Goal: Navigation & Orientation: Find specific page/section

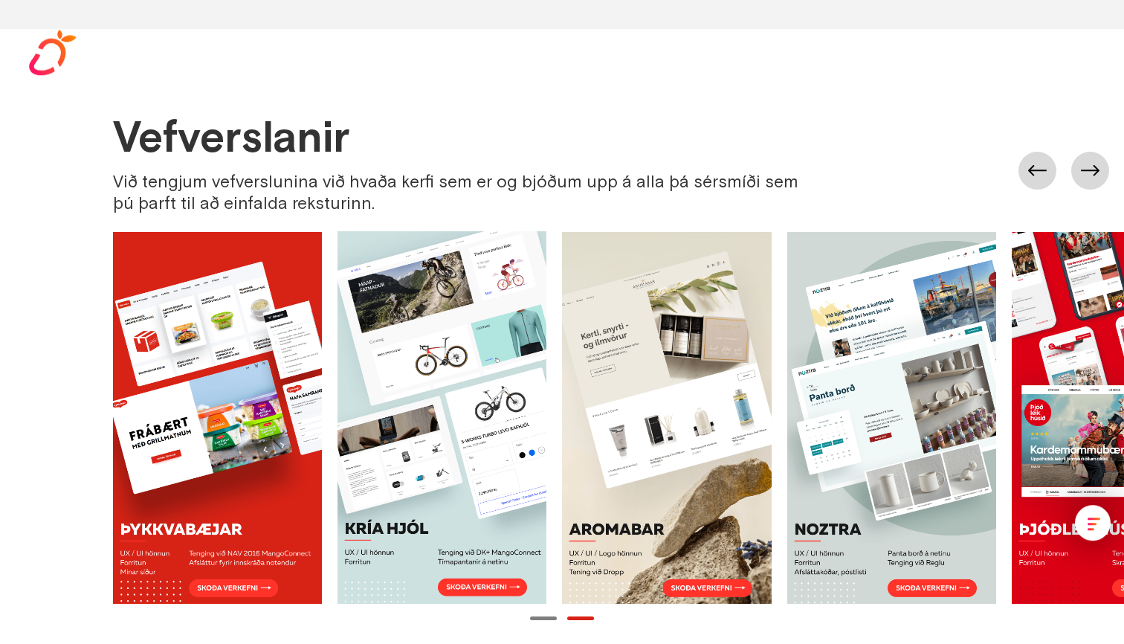
scroll to position [768, 0]
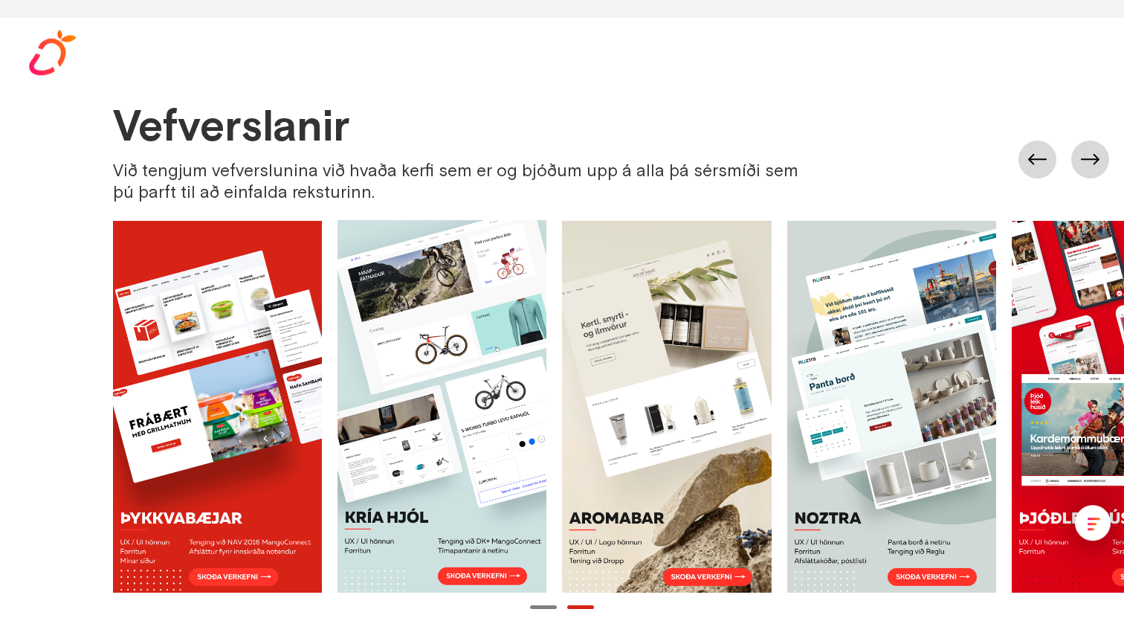
drag, startPoint x: 449, startPoint y: 190, endPoint x: 505, endPoint y: 182, distance: 57.1
click at [506, 182] on div "Við tengjum vefverslunina við hvaða kerfi sem er og bjóðum upp á alla þá sérsmí…" at bounding box center [467, 181] width 709 height 43
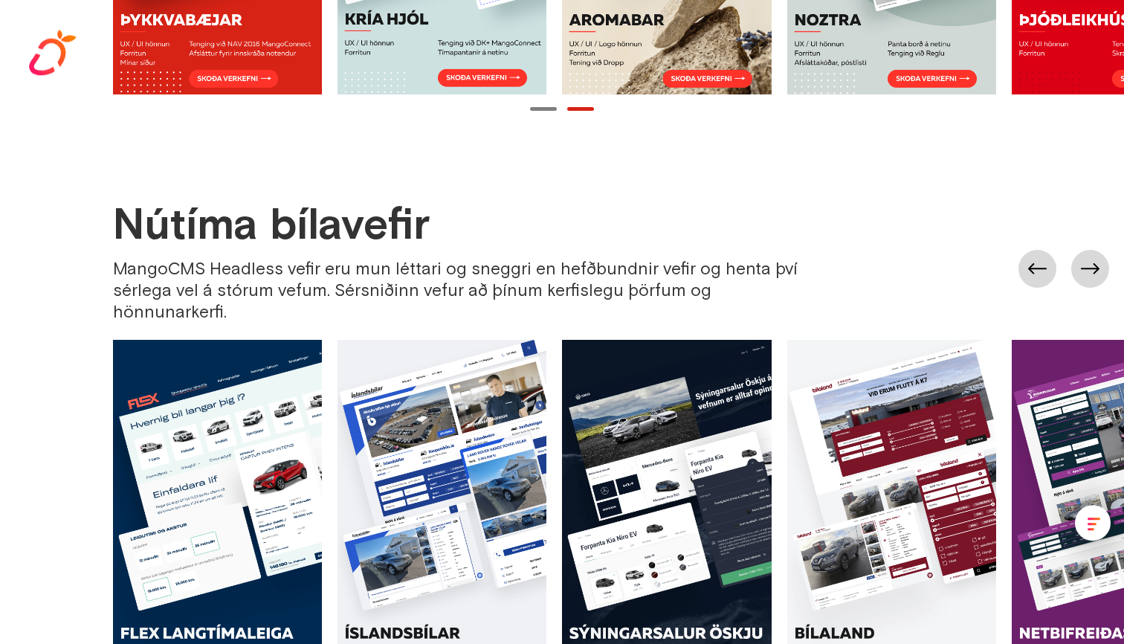
scroll to position [1234, 0]
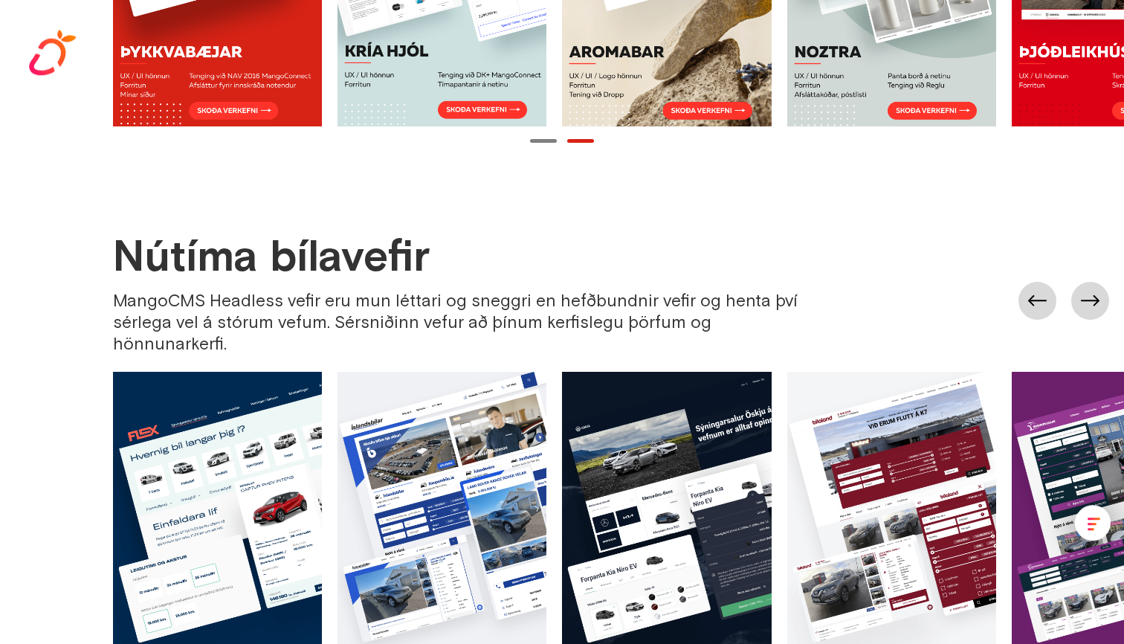
click at [548, 140] on button "Page 1" at bounding box center [543, 141] width 27 height 4
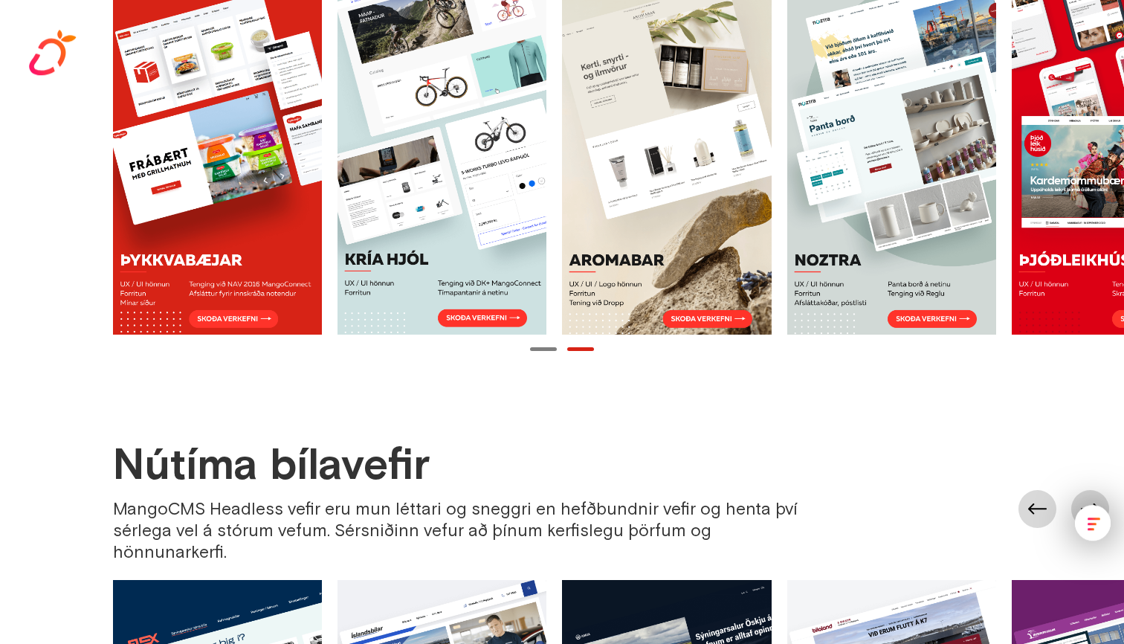
scroll to position [997, 0]
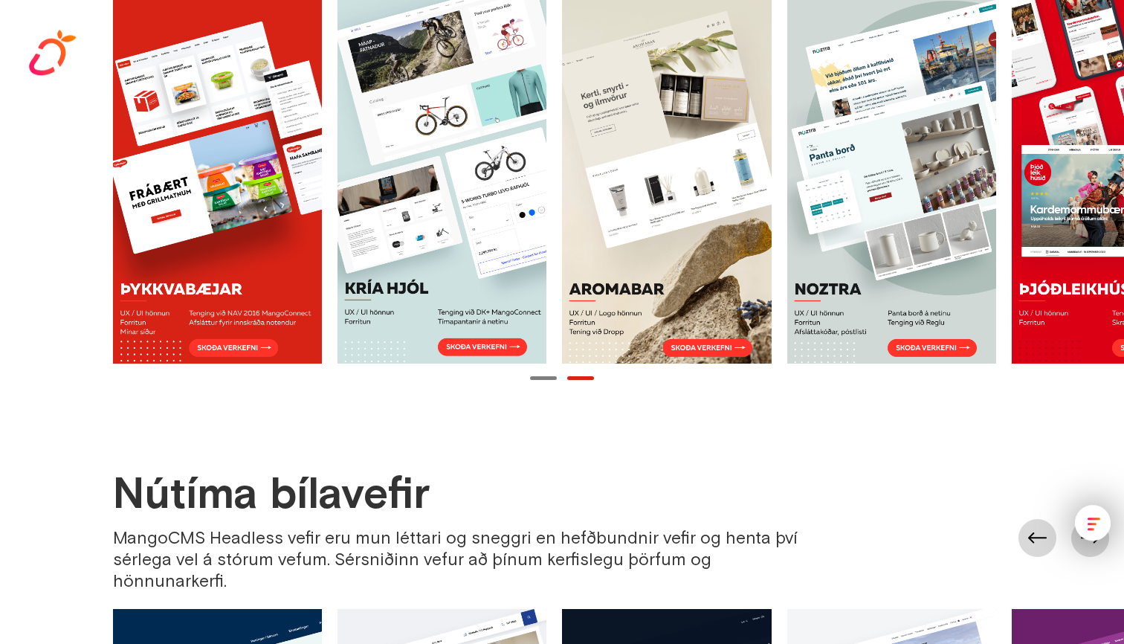
click at [581, 379] on div at bounding box center [562, 378] width 1124 height 14
click at [583, 379] on div at bounding box center [562, 378] width 1124 height 14
click at [553, 377] on button "Page 1" at bounding box center [543, 378] width 27 height 4
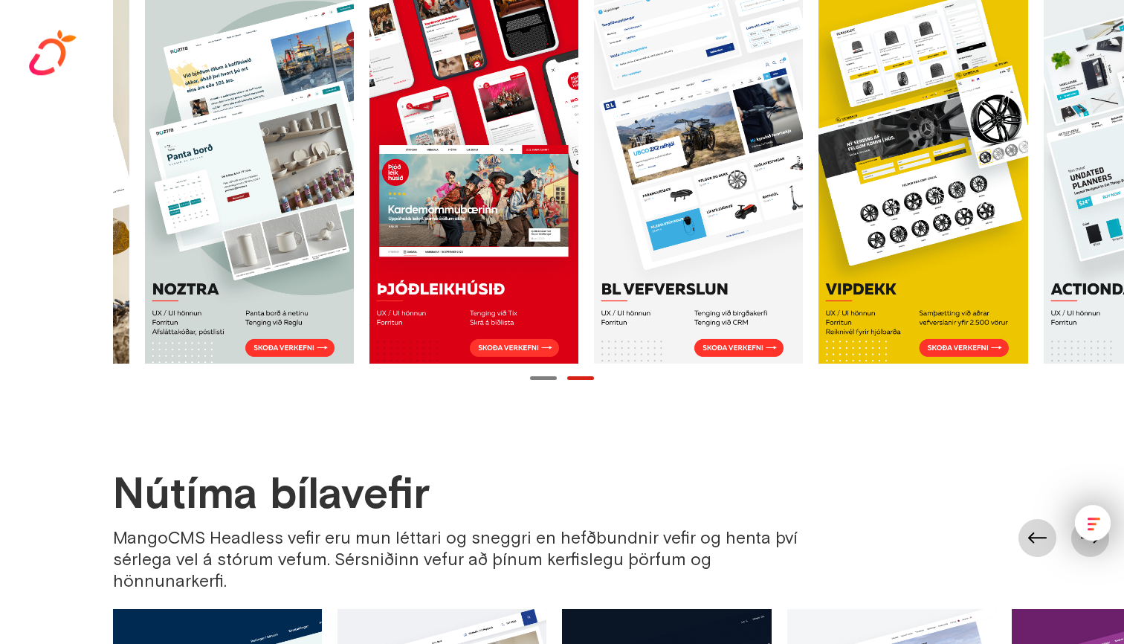
scroll to position [0, 786]
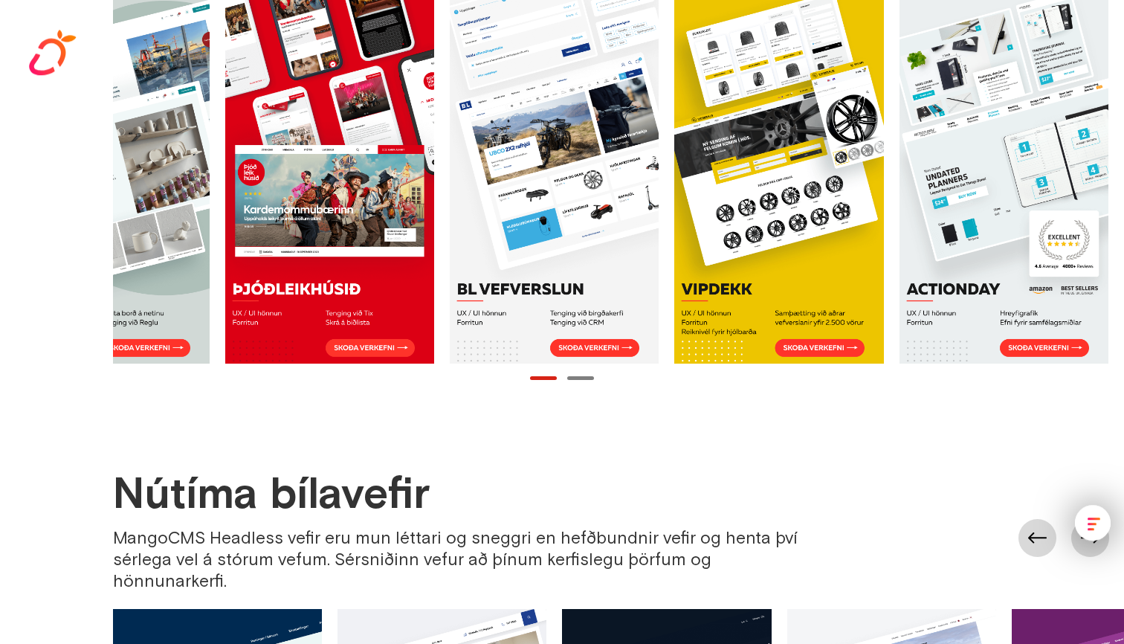
drag, startPoint x: 635, startPoint y: 239, endPoint x: 472, endPoint y: 218, distance: 164.1
click at [473, 218] on div at bounding box center [225, 177] width 1797 height 372
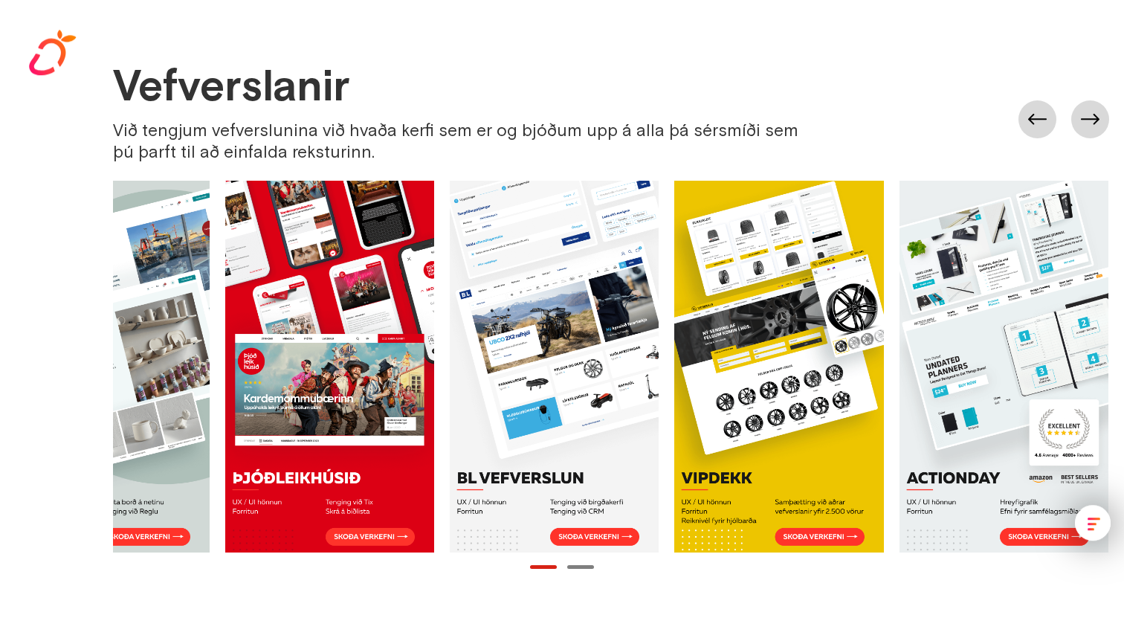
scroll to position [802, 0]
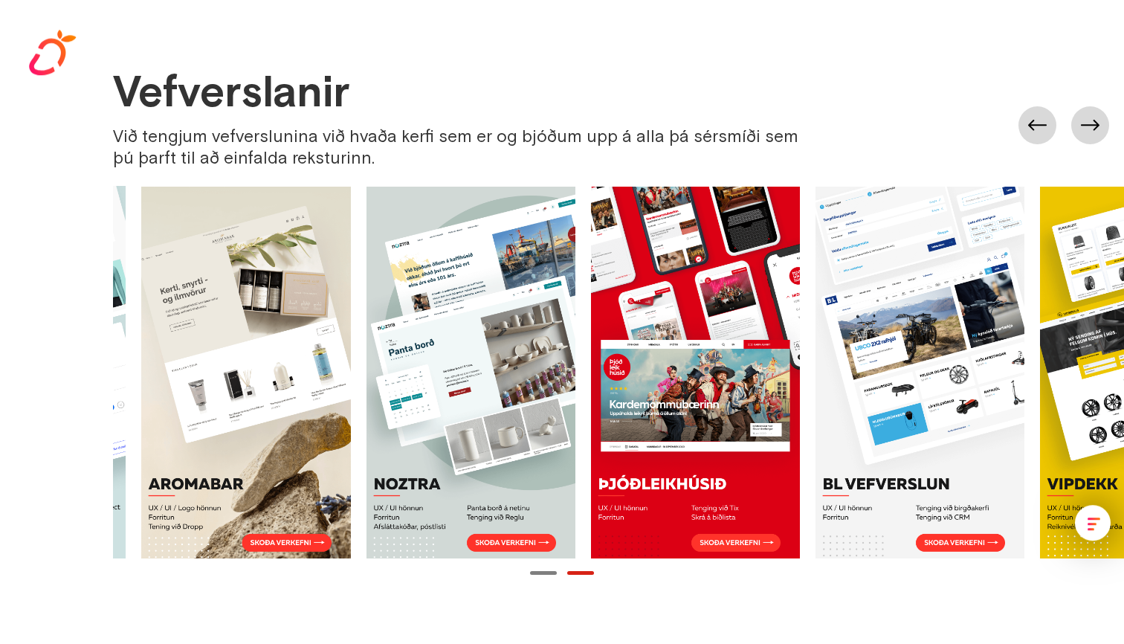
drag, startPoint x: 554, startPoint y: 303, endPoint x: 693, endPoint y: 303, distance: 138.2
click at [693, 303] on div at bounding box center [590, 372] width 1797 height 372
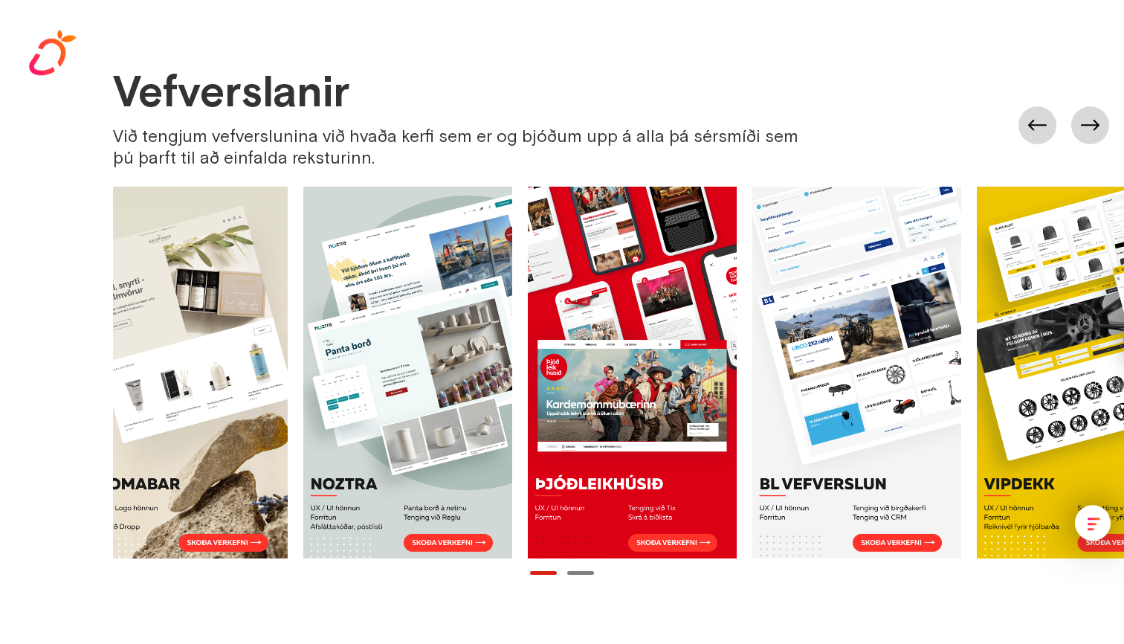
scroll to position [0, 786]
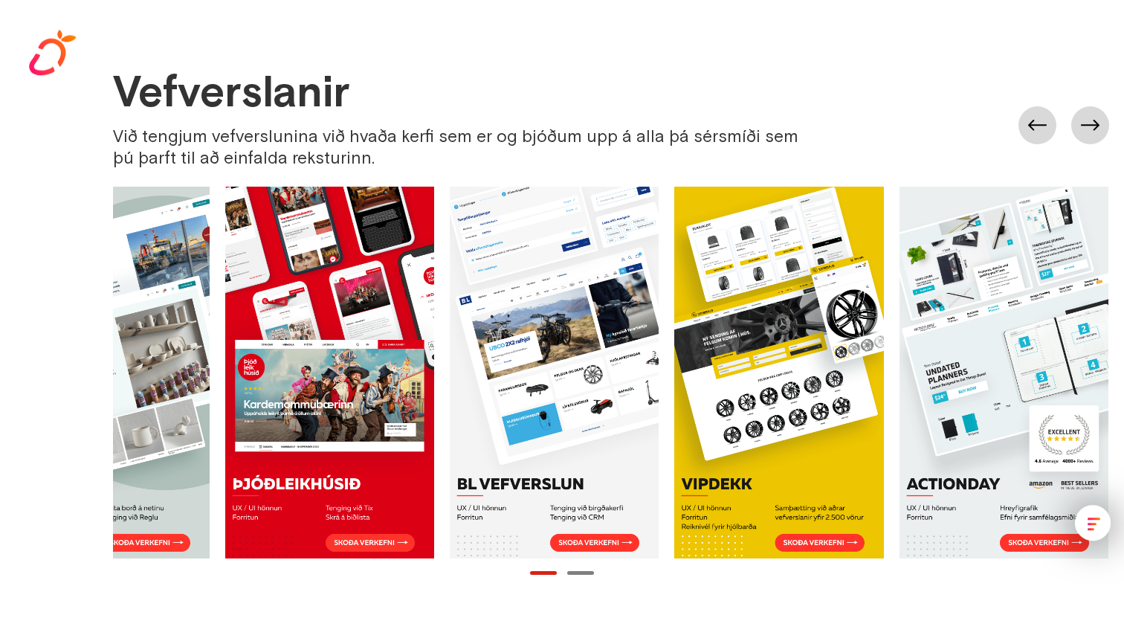
drag, startPoint x: 740, startPoint y: 300, endPoint x: 534, endPoint y: 297, distance: 205.9
click at [537, 297] on div at bounding box center [225, 372] width 1797 height 372
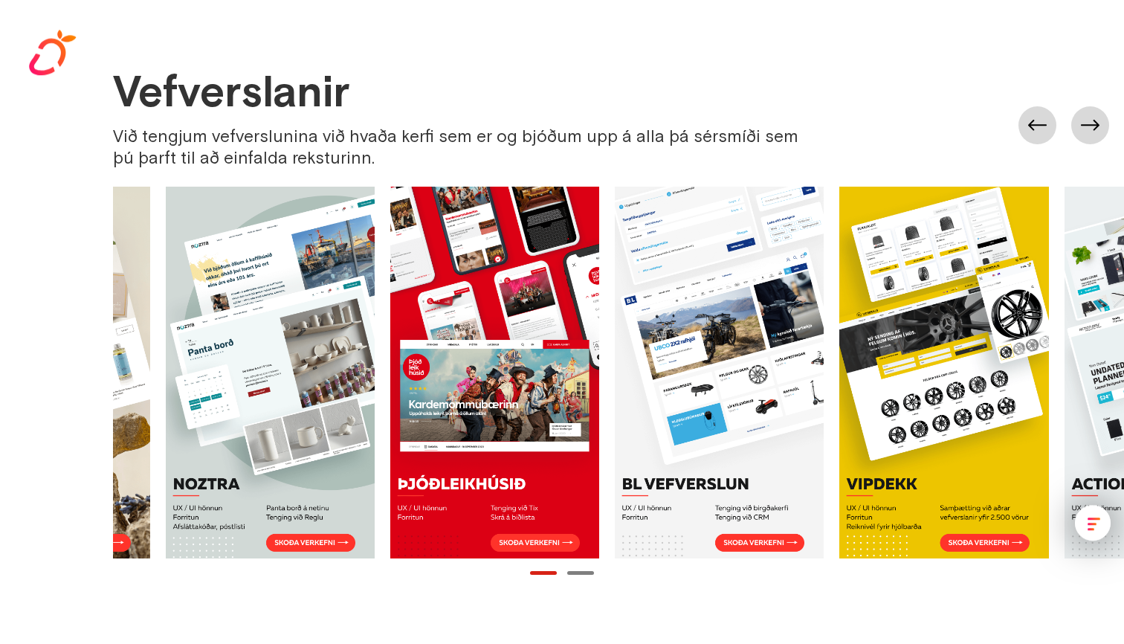
scroll to position [0, 0]
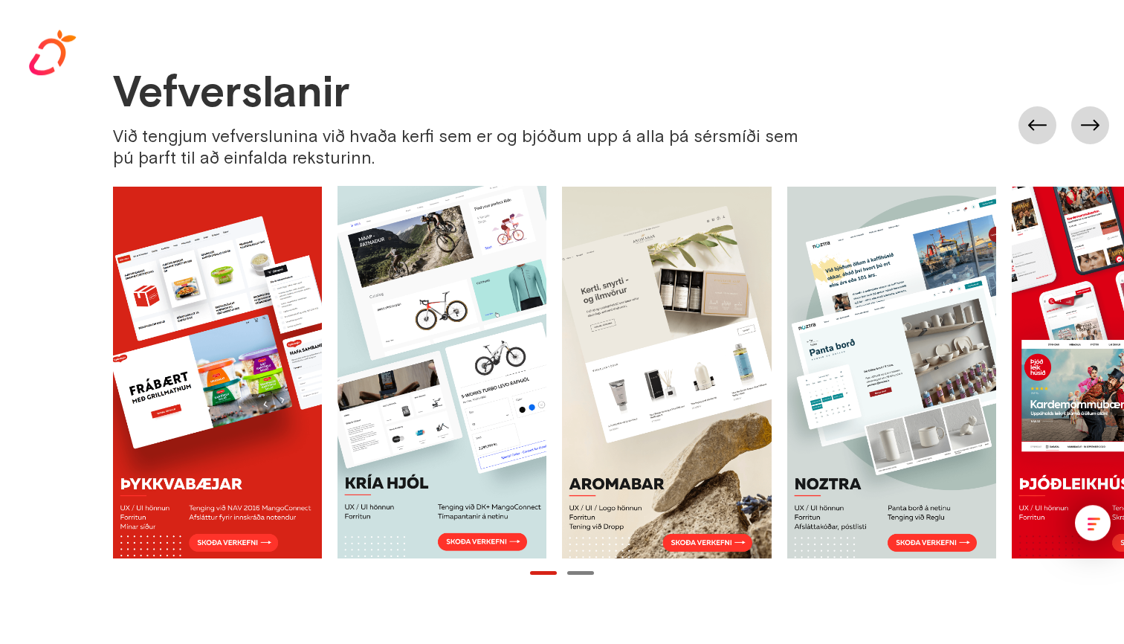
drag, startPoint x: 535, startPoint y: 328, endPoint x: 828, endPoint y: 314, distance: 293.1
click at [828, 314] on div at bounding box center [1011, 372] width 1797 height 372
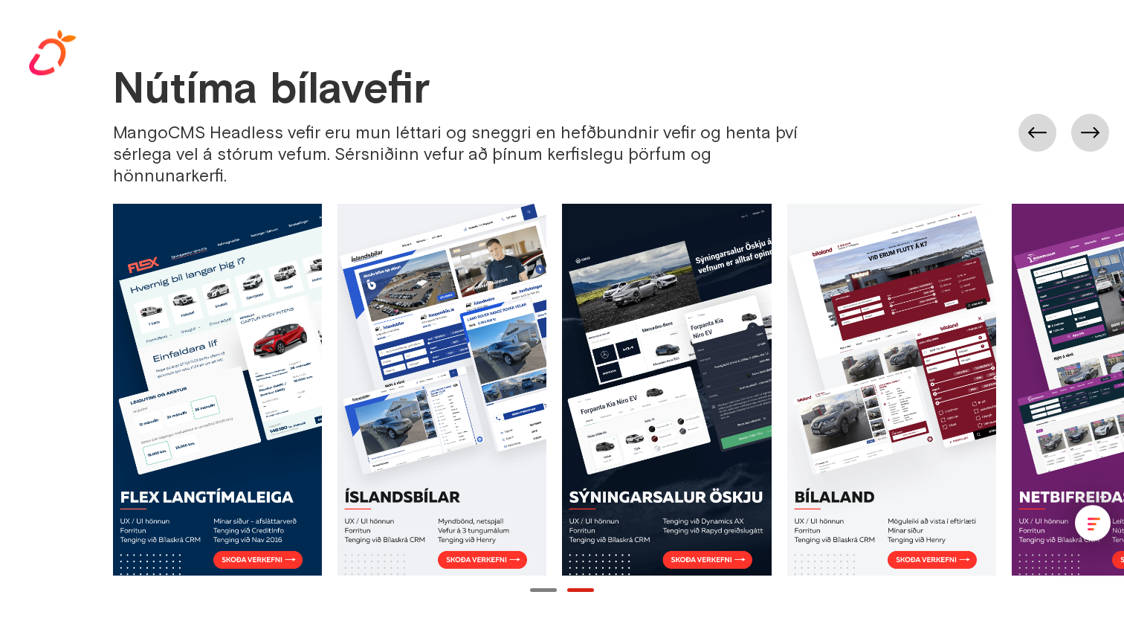
scroll to position [1411, 0]
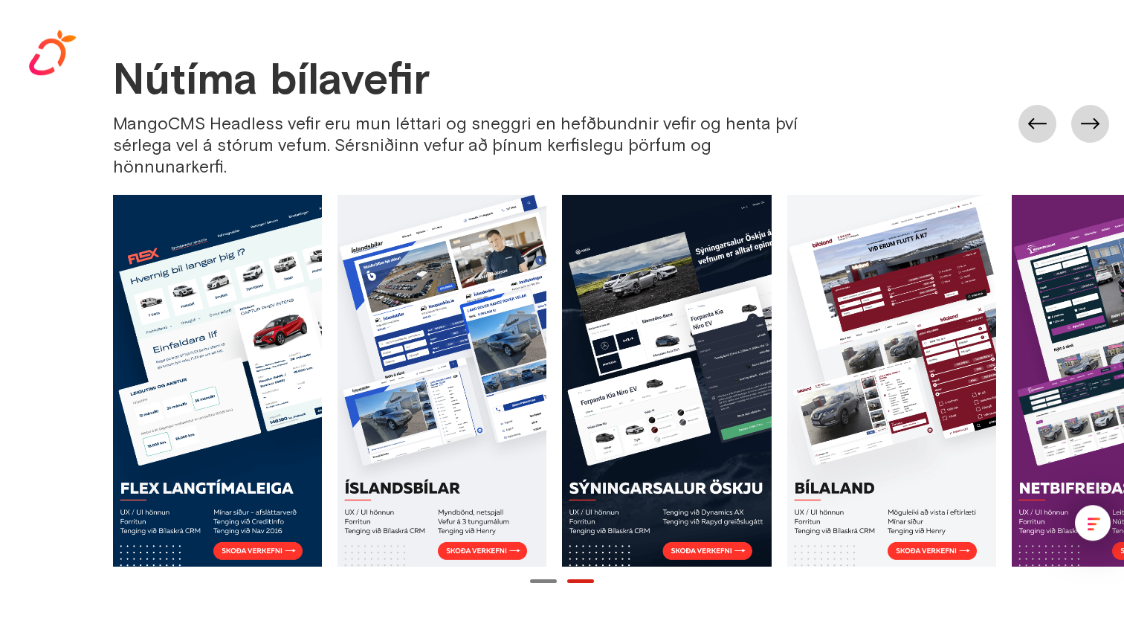
click at [182, 122] on div "MangoCMS Headless vefir eru mun léttari og sneggri en hefðbundnir vefir og hent…" at bounding box center [467, 145] width 709 height 65
click at [389, 138] on div "MangoCMS Headless vefir eru mun léttari og sneggri en hefðbundnir vefir og hent…" at bounding box center [467, 145] width 709 height 65
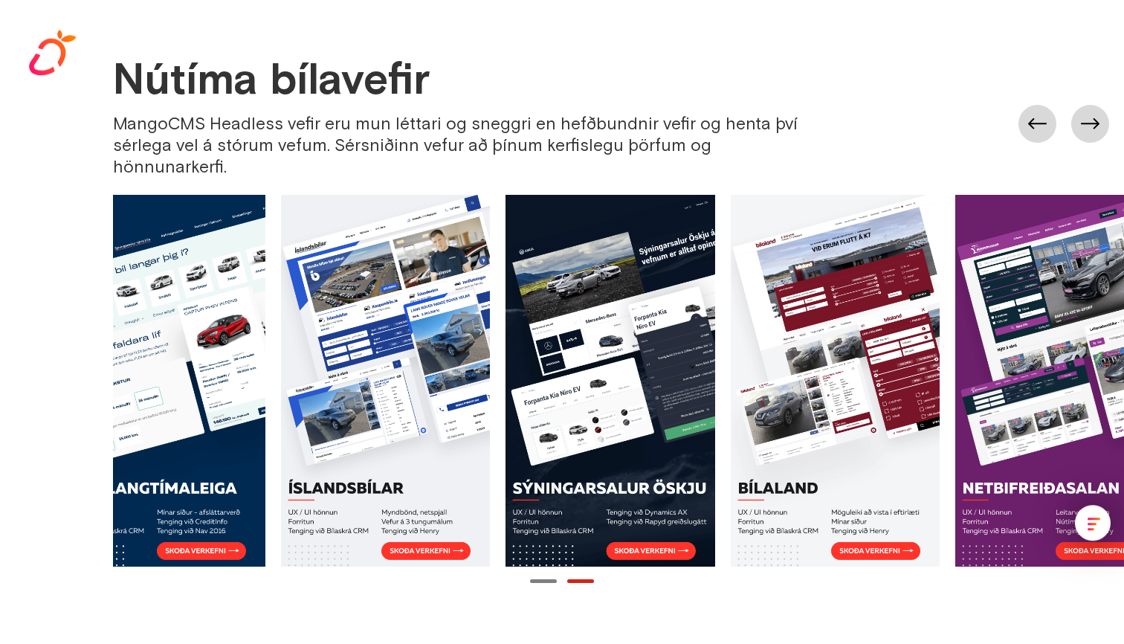
scroll to position [0, 0]
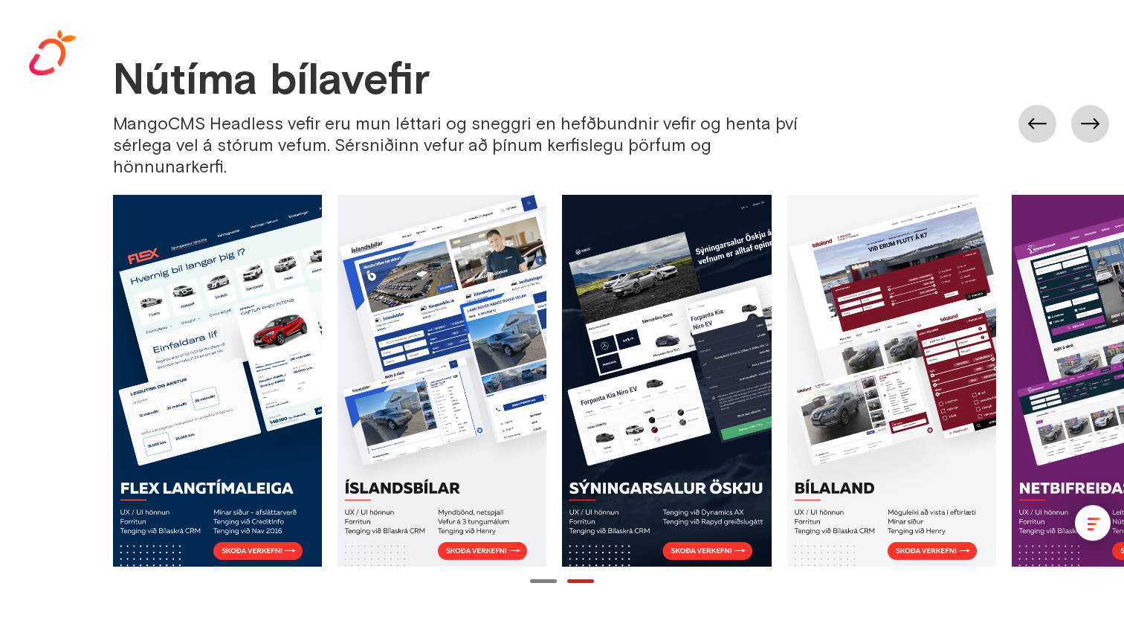
click at [478, 527] on link at bounding box center [441, 381] width 209 height 372
click at [480, 383] on link at bounding box center [441, 381] width 209 height 372
click at [471, 530] on link at bounding box center [441, 381] width 209 height 372
click at [190, 331] on link at bounding box center [217, 381] width 209 height 372
click at [230, 264] on link at bounding box center [217, 381] width 209 height 372
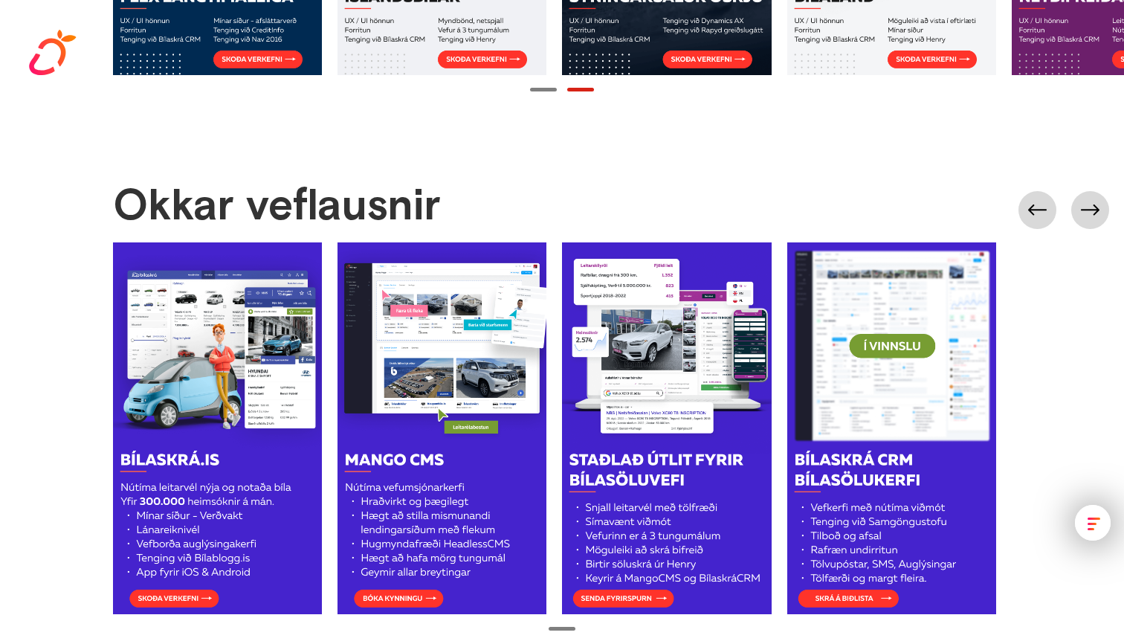
scroll to position [1903, 0]
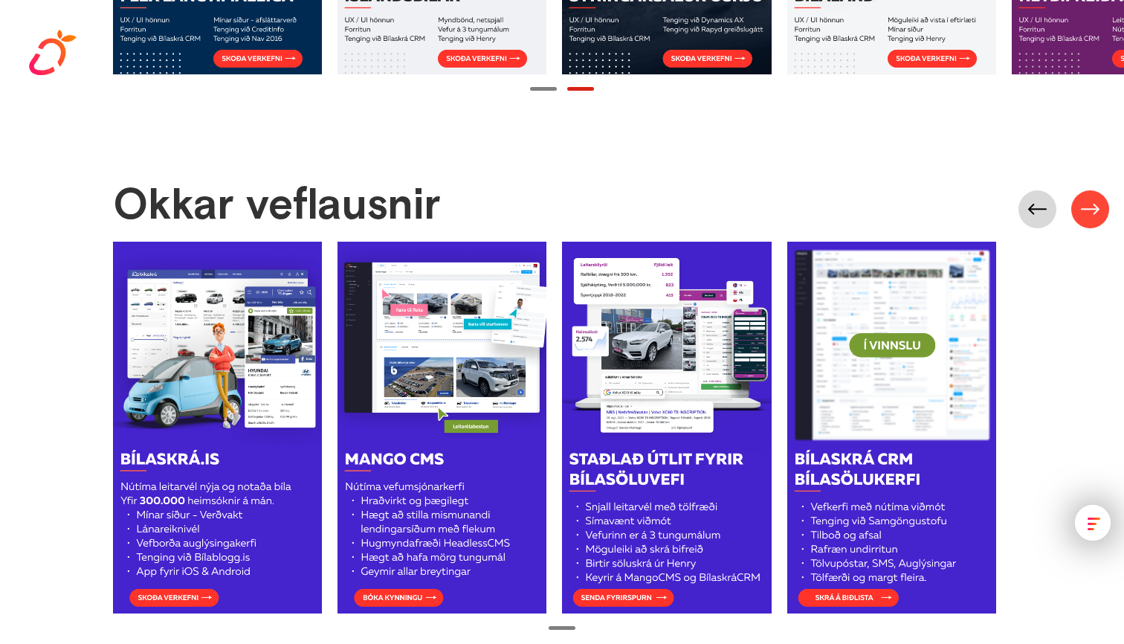
click at [1086, 190] on link at bounding box center [1090, 209] width 38 height 38
click at [1087, 190] on link at bounding box center [1090, 209] width 38 height 38
click at [1043, 190] on link at bounding box center [1037, 209] width 38 height 38
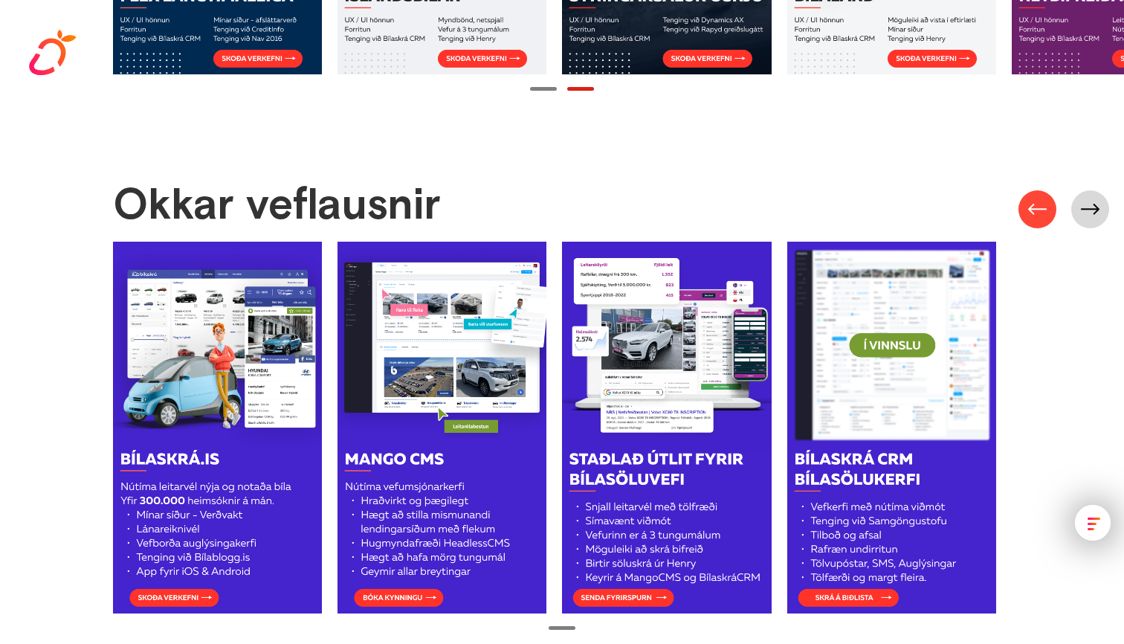
click at [1043, 190] on link at bounding box center [1037, 209] width 38 height 38
click at [1092, 517] on div "menu" at bounding box center [1093, 518] width 13 height 2
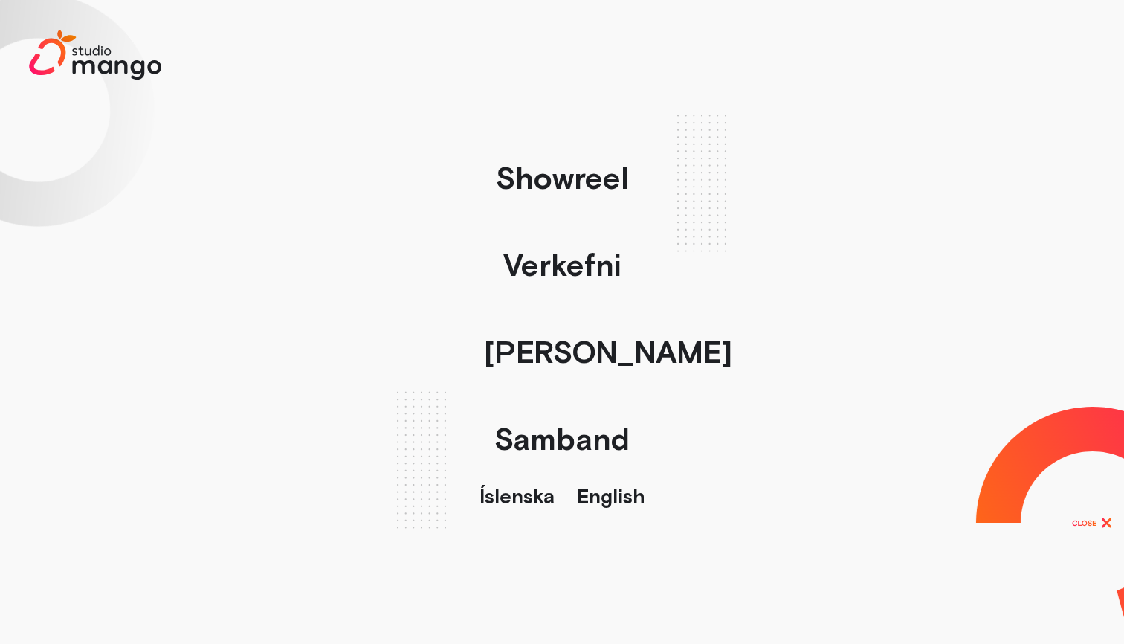
click at [1092, 517] on div "menu" at bounding box center [1093, 518] width 13 height 2
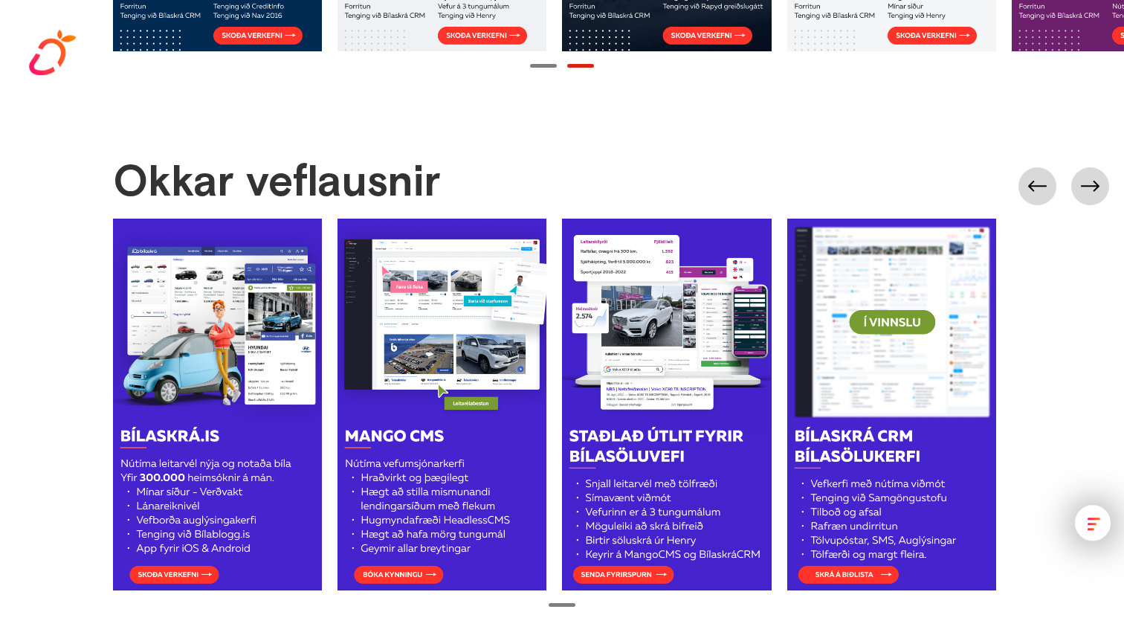
scroll to position [1924, 0]
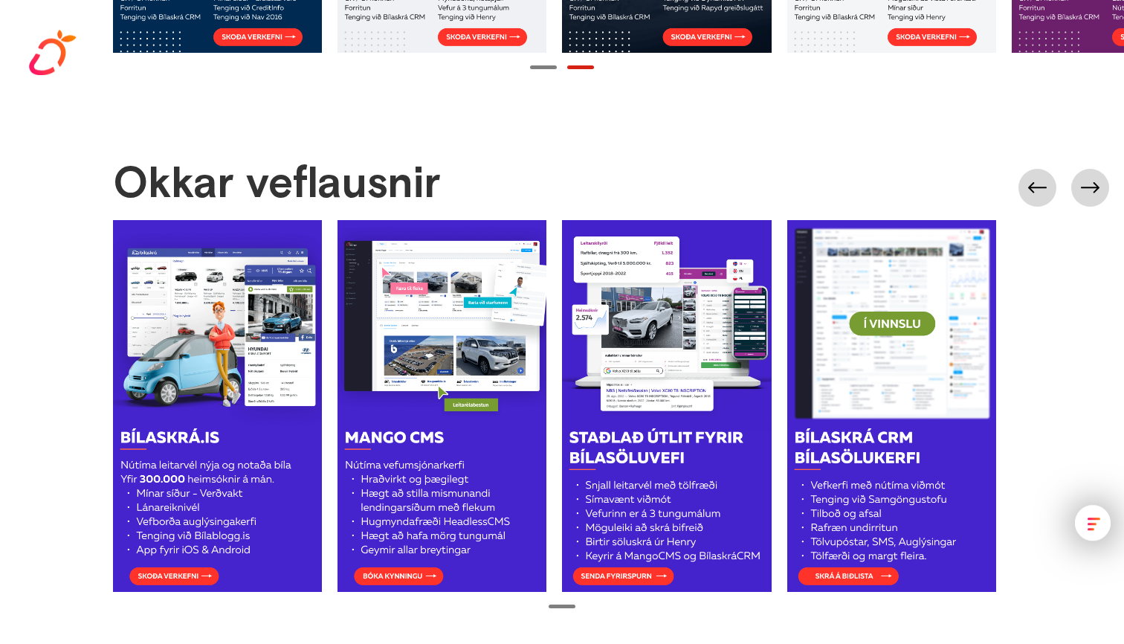
click at [248, 453] on link at bounding box center [217, 406] width 209 height 372
click at [401, 384] on link at bounding box center [441, 406] width 209 height 372
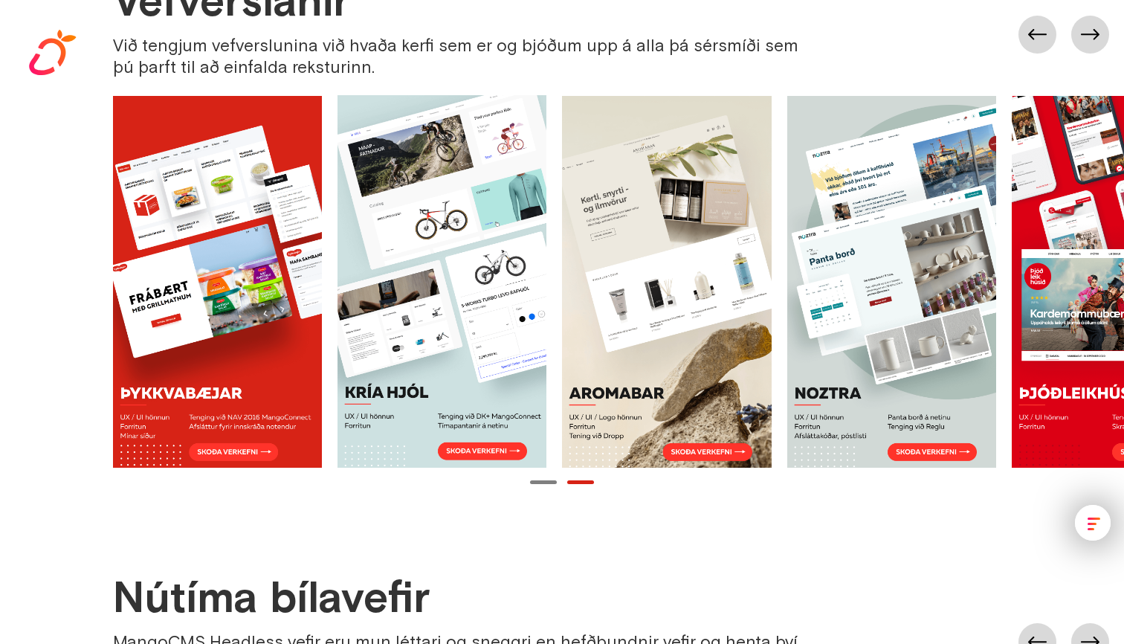
scroll to position [914, 0]
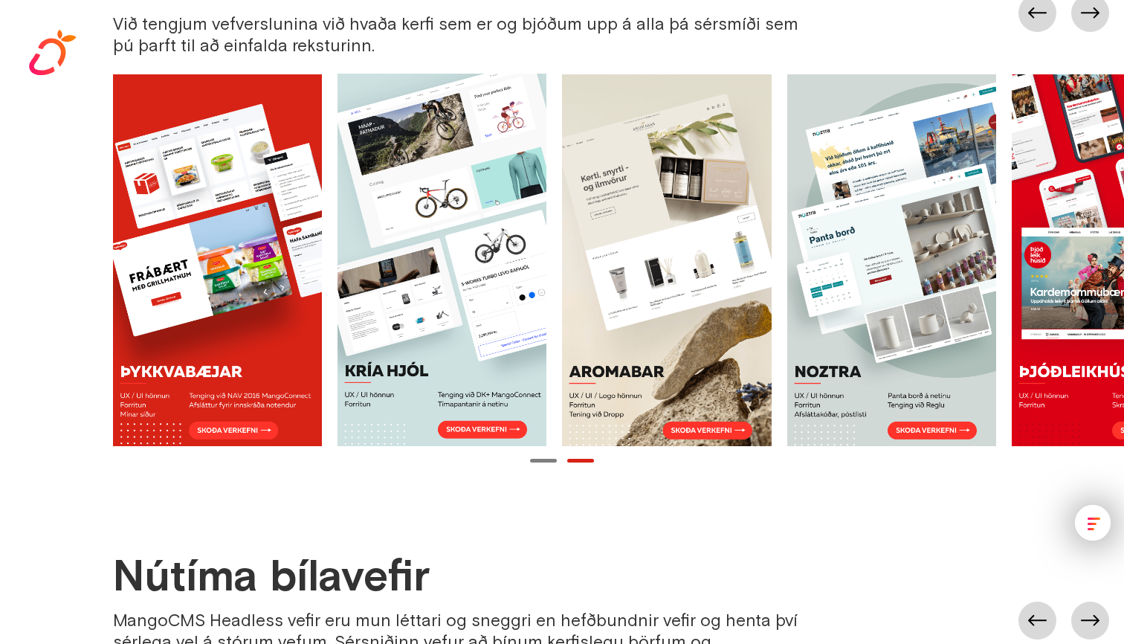
click at [673, 245] on link at bounding box center [666, 260] width 209 height 372
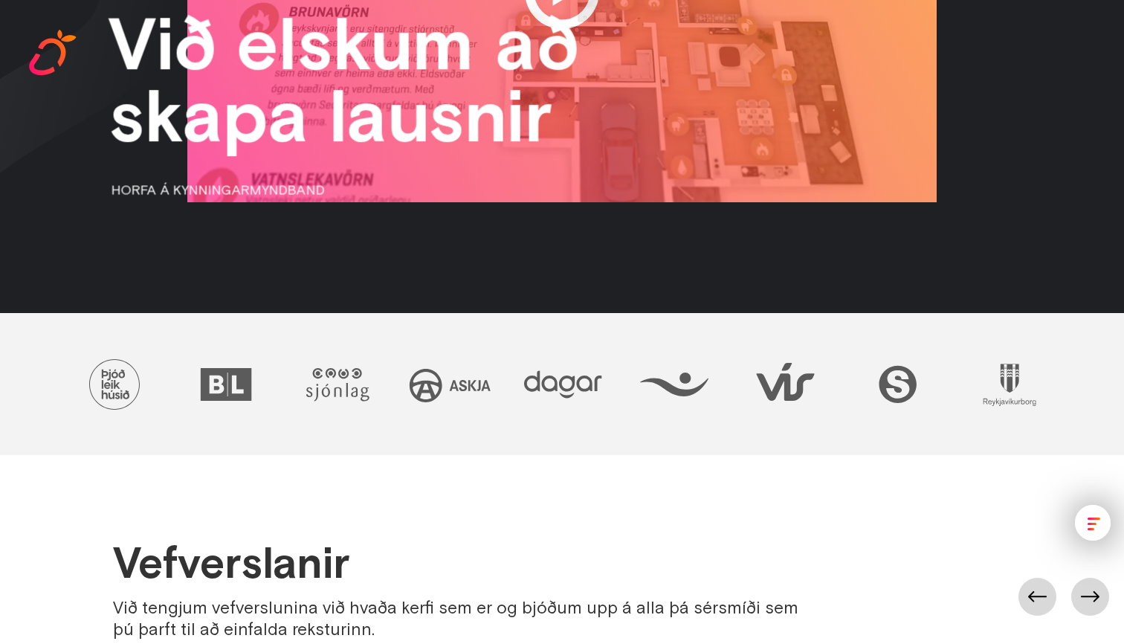
scroll to position [272, 0]
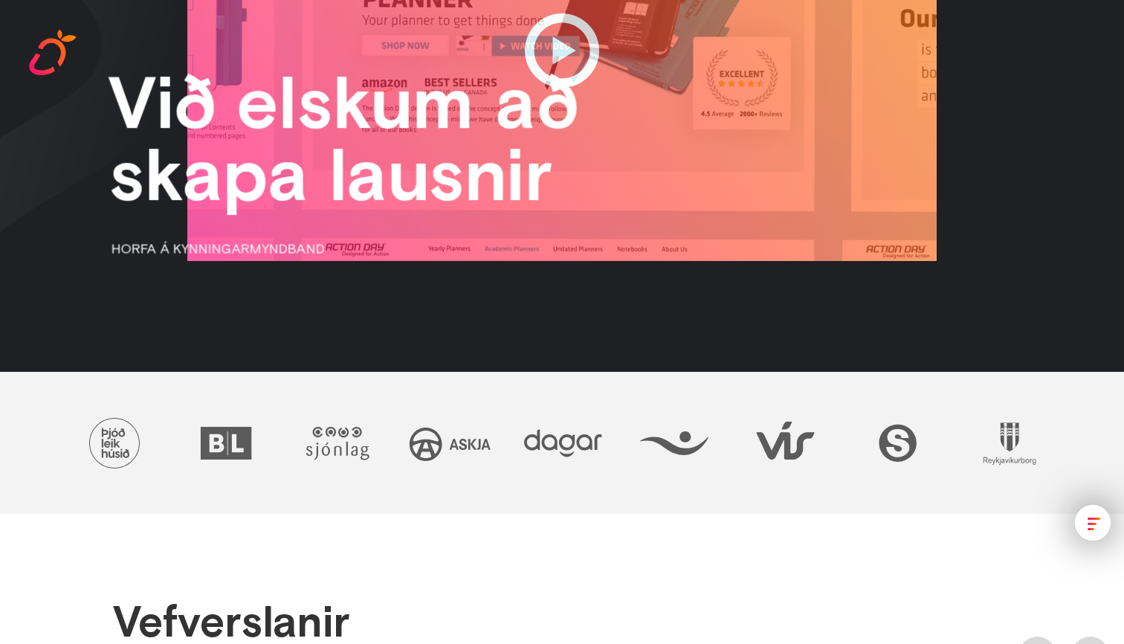
click at [1085, 525] on div "menu" at bounding box center [1093, 523] width 36 height 36
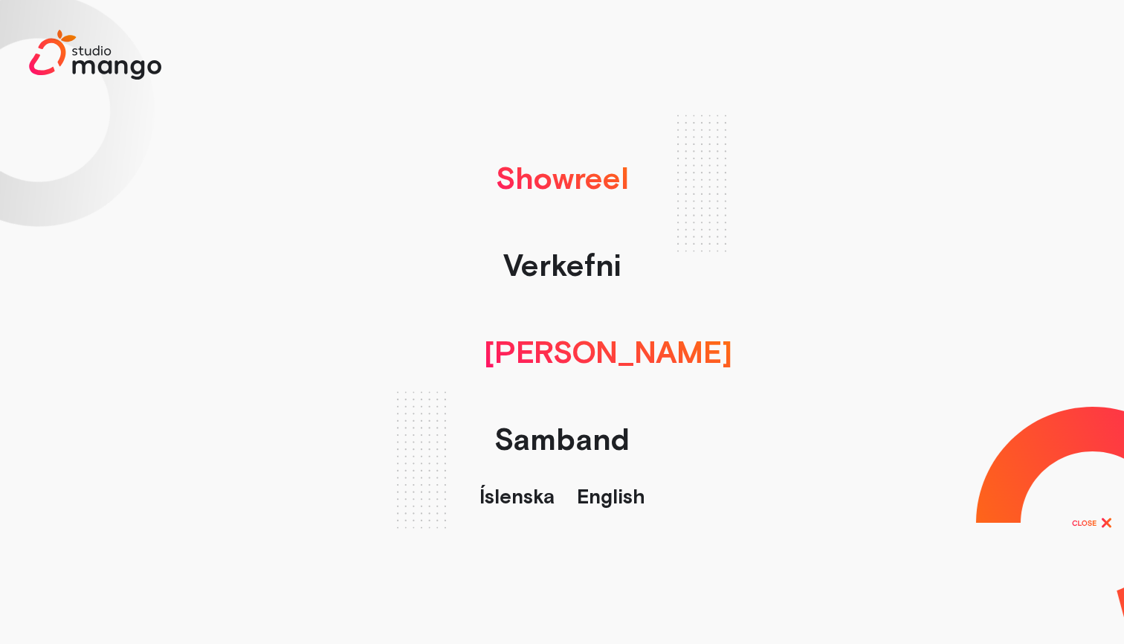
click at [573, 346] on link "[PERSON_NAME]" at bounding box center [607, 351] width 263 height 87
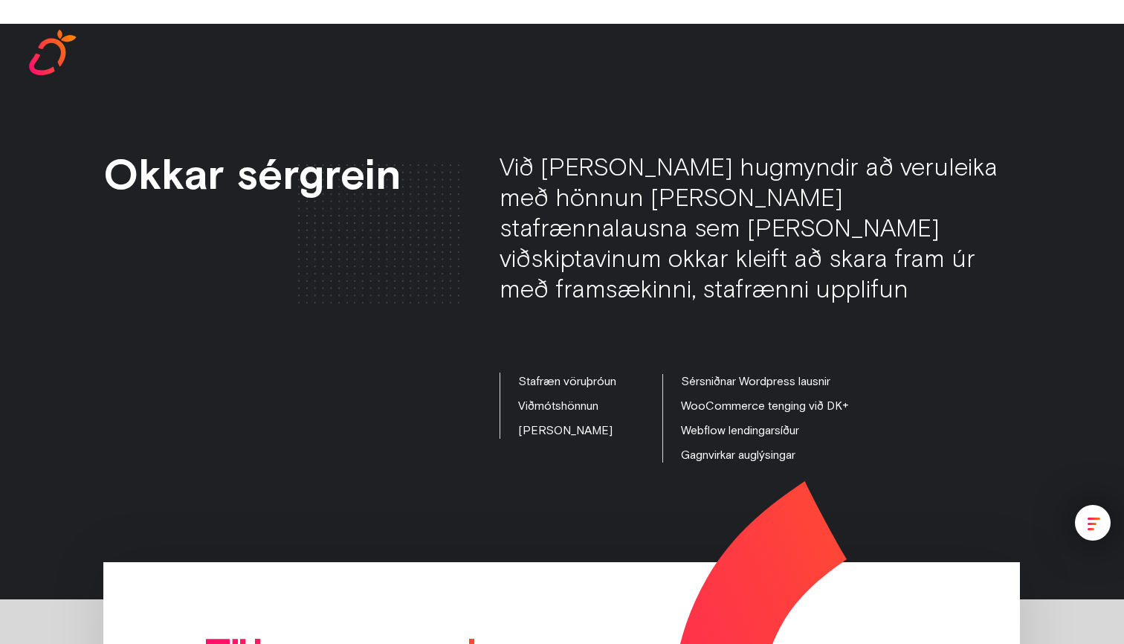
scroll to position [2548, 0]
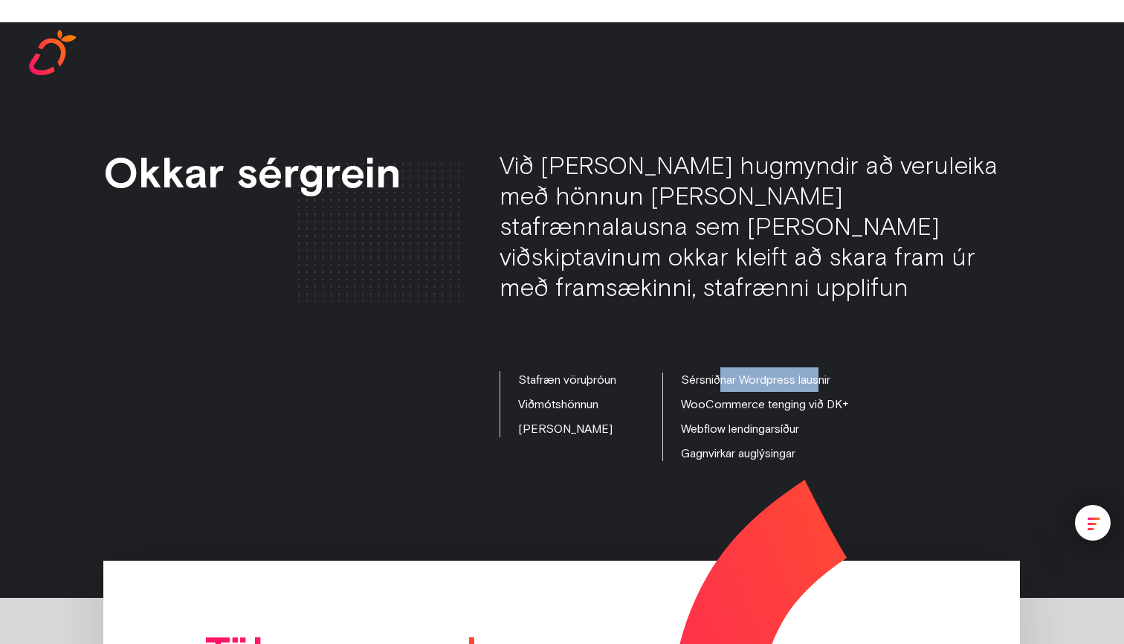
drag, startPoint x: 725, startPoint y: 327, endPoint x: 826, endPoint y: 332, distance: 101.2
click at [826, 367] on div "Sérsniðnar Wordpress lausnir WooCommerce tenging við DK+ Webflow lendingarsíður…" at bounding box center [765, 416] width 168 height 98
click at [902, 367] on div "Stafræn vöruþróun Viðmótshönnun Hreyfihönnun Sérsniðnar Wordpress lausnir WooCo…" at bounding box center [759, 416] width 521 height 98
drag, startPoint x: 752, startPoint y: 380, endPoint x: 682, endPoint y: 375, distance: 70.0
click at [682, 375] on div "Sérsniðnar Wordpress lausnir WooCommerce tenging við DK+ Webflow lendingarsíður…" at bounding box center [755, 416] width 187 height 98
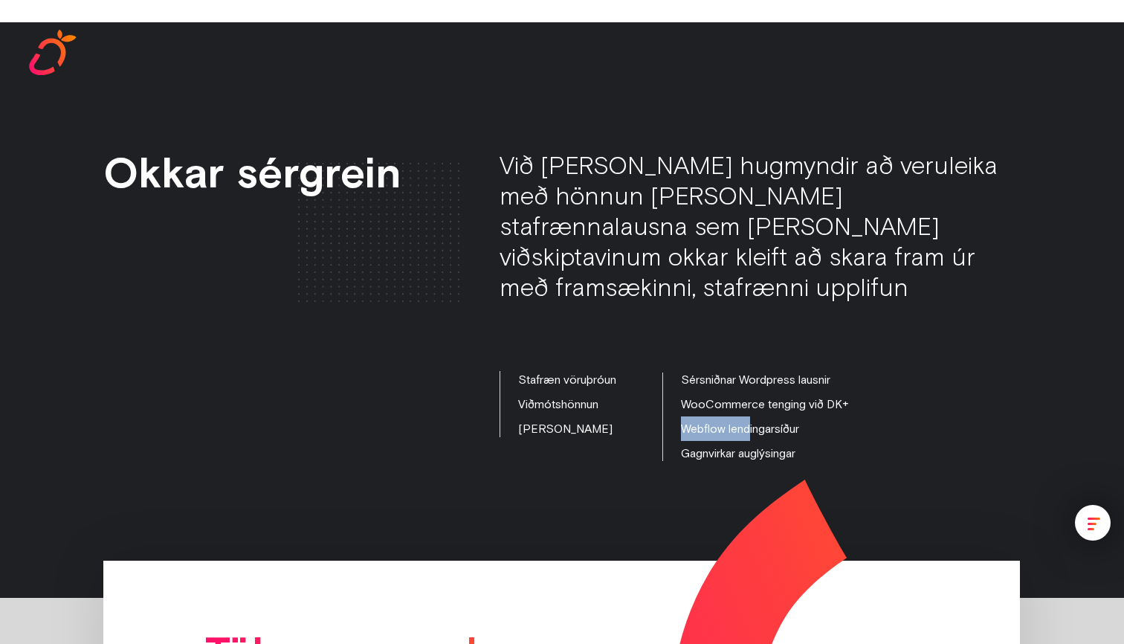
click at [708, 375] on div "Sérsniðnar Wordpress lausnir WooCommerce tenging við DK+ Webflow lendingarsíður…" at bounding box center [765, 416] width 168 height 98
click at [712, 407] on div "Sérsniðnar Wordpress lausnir WooCommerce tenging við DK+ Webflow lendingarsíður…" at bounding box center [765, 416] width 168 height 98
click at [606, 428] on div "Okkar sérgrein Við [PERSON_NAME] hugmyndir að veruleika með hönnun [PERSON_NAME…" at bounding box center [562, 309] width 1124 height 575
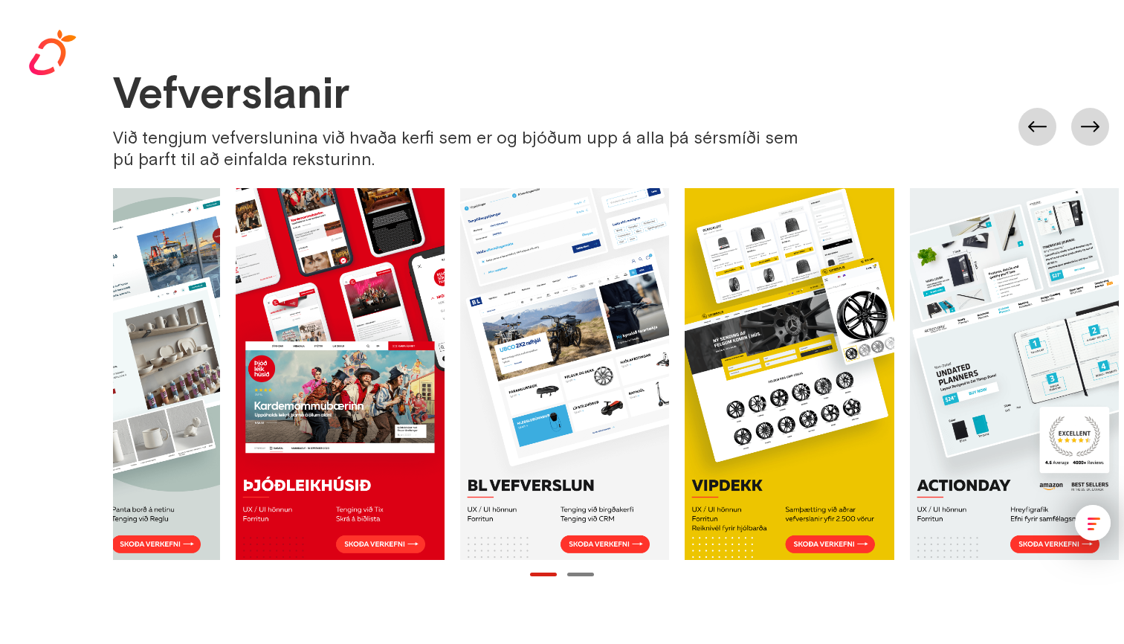
scroll to position [0, 786]
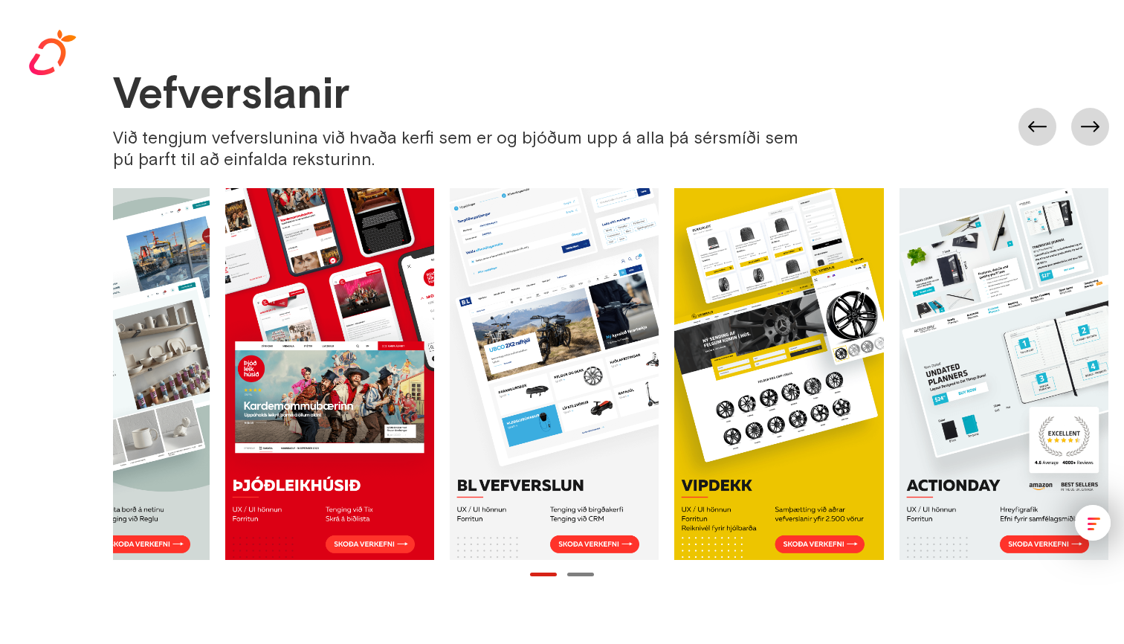
click at [340, 303] on link at bounding box center [329, 373] width 209 height 372
